Goal: Task Accomplishment & Management: Use online tool/utility

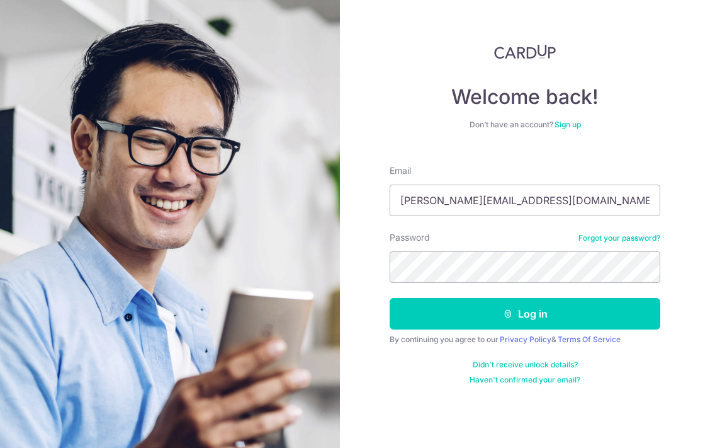
type input "[PERSON_NAME][EMAIL_ADDRESS][DOMAIN_NAME]"
click at [525, 314] on button "Log in" at bounding box center [525, 313] width 271 height 31
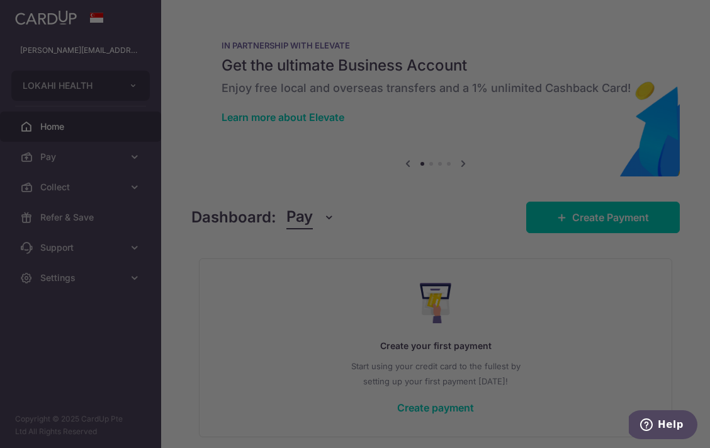
click at [130, 189] on div at bounding box center [358, 226] width 717 height 452
click at [128, 186] on div at bounding box center [358, 226] width 717 height 452
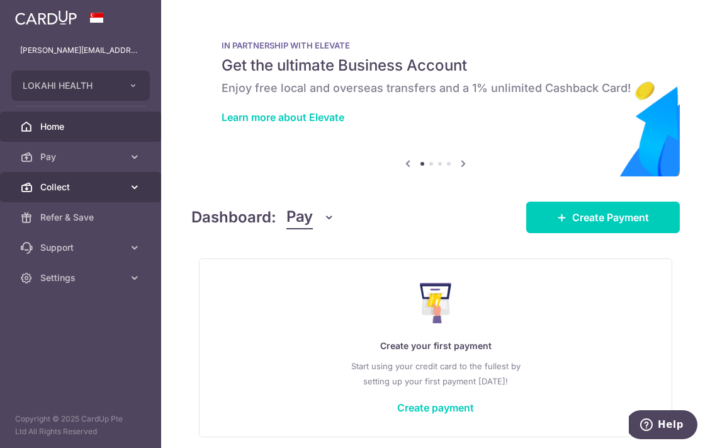
click at [123, 193] on link "Collect" at bounding box center [80, 187] width 161 height 30
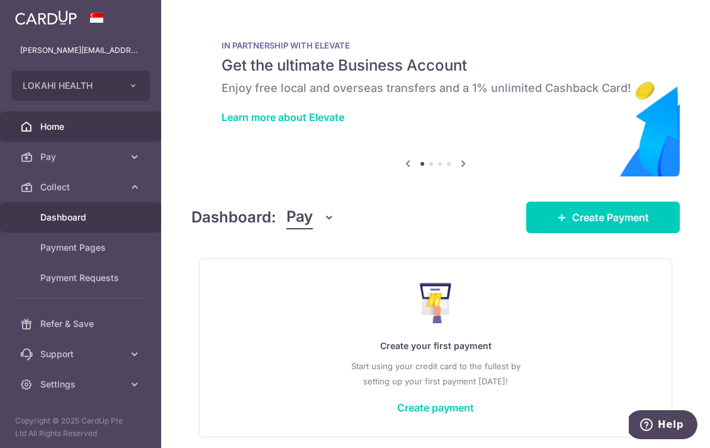
click at [106, 222] on span "Dashboard" at bounding box center [81, 217] width 83 height 13
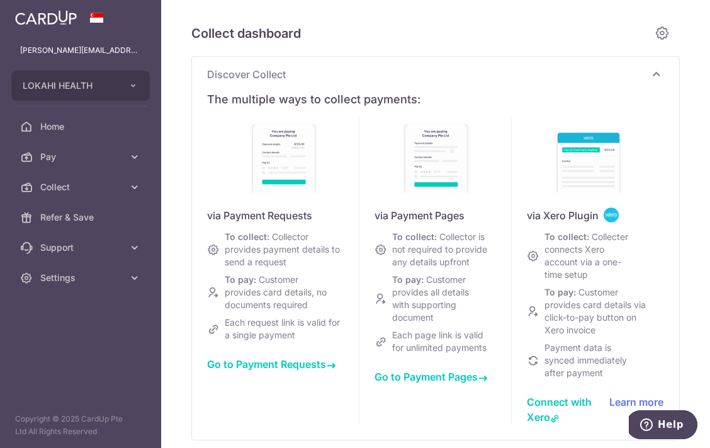
click at [310, 364] on span "Go to Payment Requests" at bounding box center [271, 364] width 129 height 13
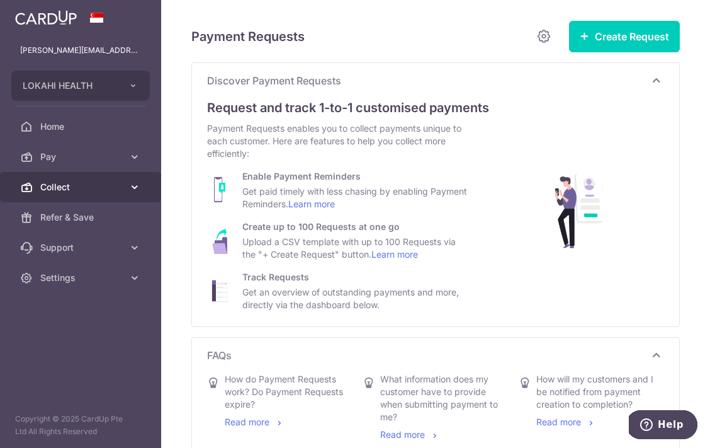
click at [116, 181] on span "Collect" at bounding box center [81, 187] width 83 height 13
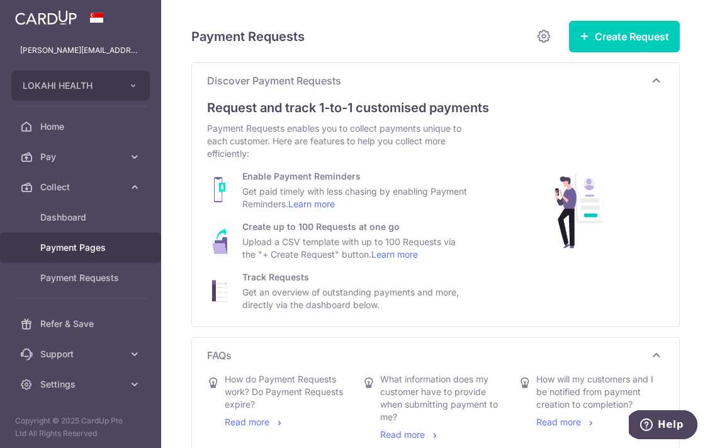
click at [92, 252] on span "Payment Pages" at bounding box center [81, 247] width 83 height 13
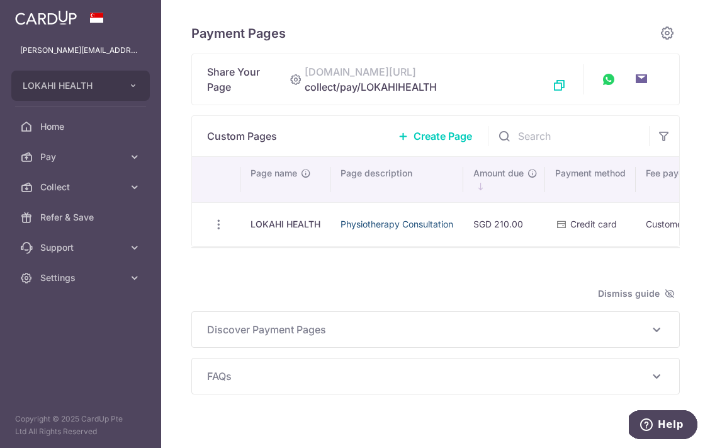
click at [350, 218] on link "Physiotherapy Consultation" at bounding box center [397, 223] width 113 height 11
click at [539, 230] on td "SGD 210.00" at bounding box center [504, 224] width 82 height 44
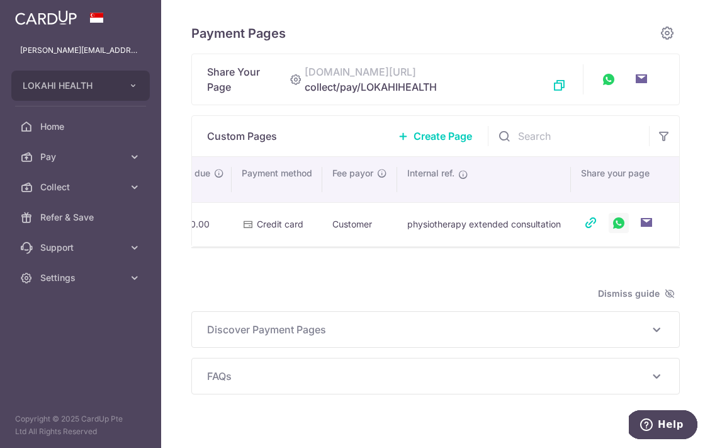
scroll to position [0, 321]
click at [588, 213] on link at bounding box center [591, 223] width 20 height 20
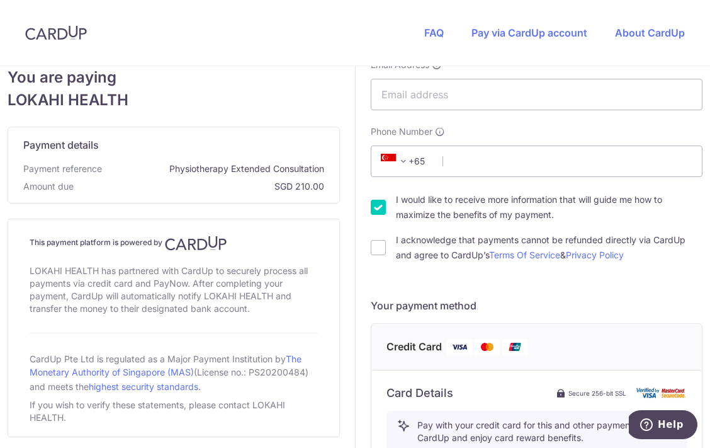
scroll to position [198, 0]
